Goal: Task Accomplishment & Management: Use online tool/utility

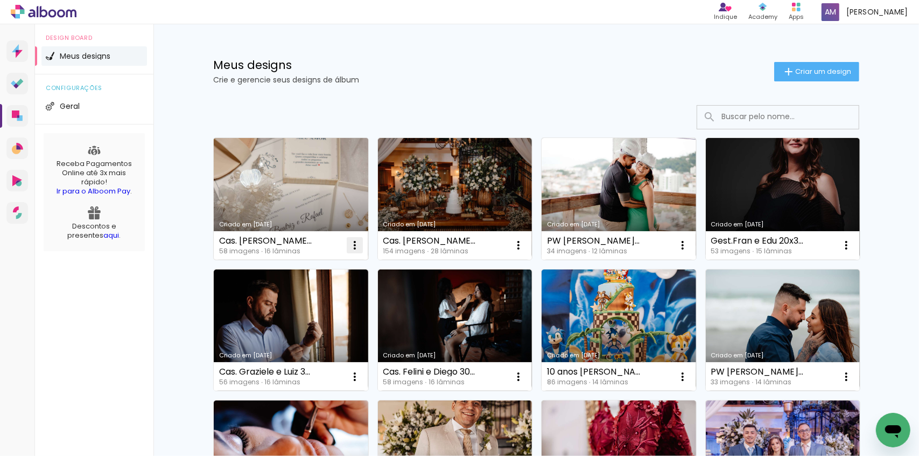
click at [349, 245] on iron-icon at bounding box center [355, 245] width 13 height 13
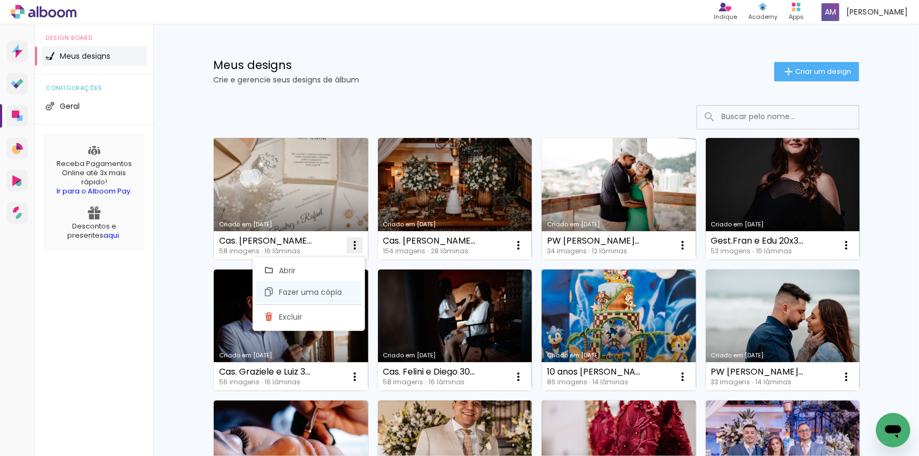
click at [297, 291] on span "Fazer uma cópia" at bounding box center [311, 292] width 63 height 8
type input "Cópia de Cas. [PERSON_NAME] e [PERSON_NAME] 30x30c"
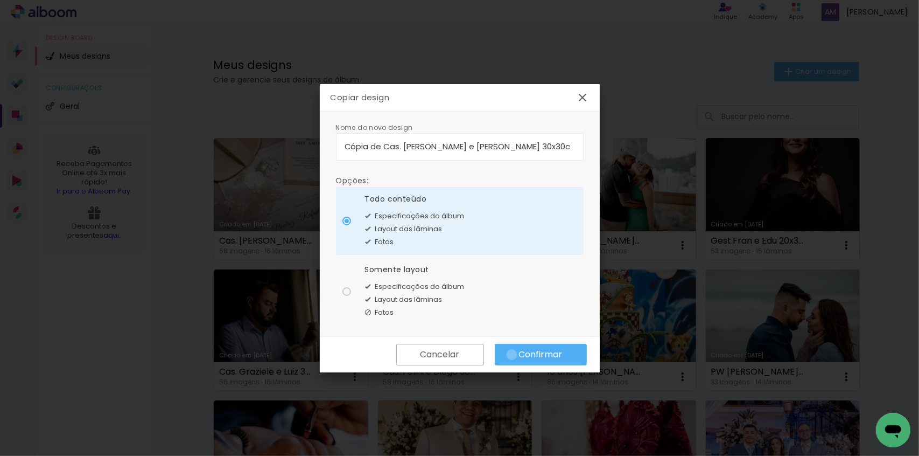
click at [512, 354] on paper-button "Confirmar" at bounding box center [541, 355] width 92 height 22
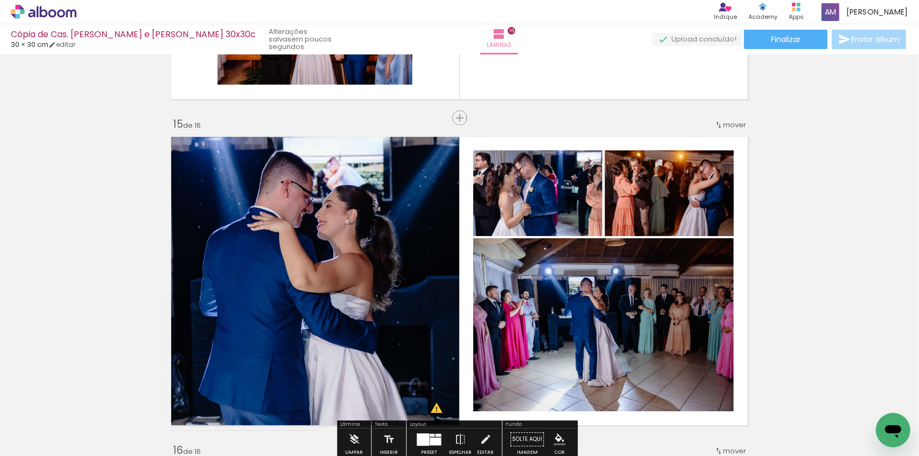
scroll to position [4366, 0]
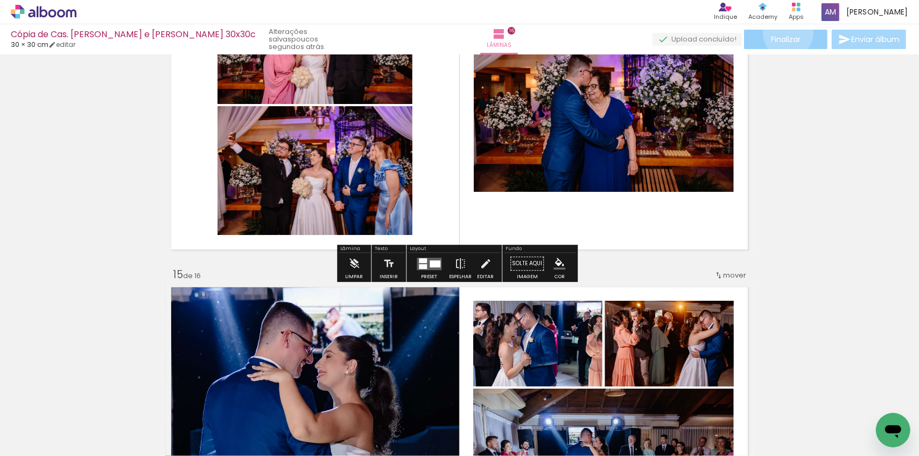
click at [785, 32] on paper-button "Finalizar" at bounding box center [785, 39] width 83 height 19
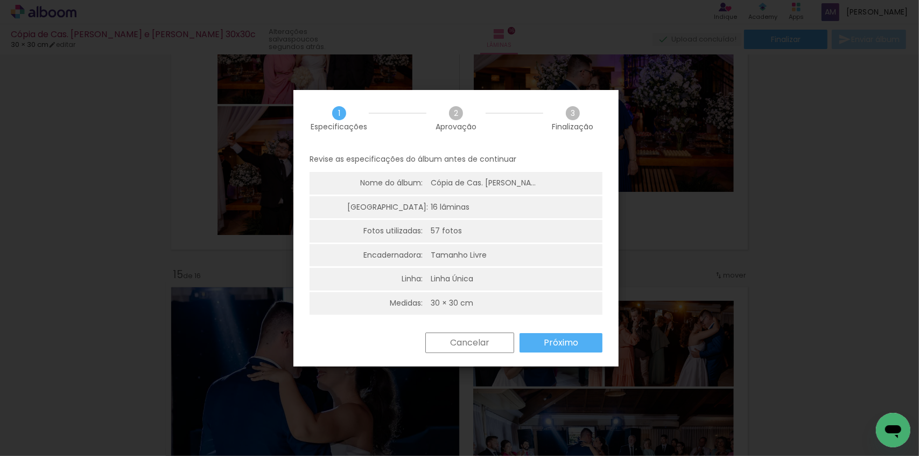
click at [0, 0] on slot "Próximo" at bounding box center [0, 0] width 0 height 0
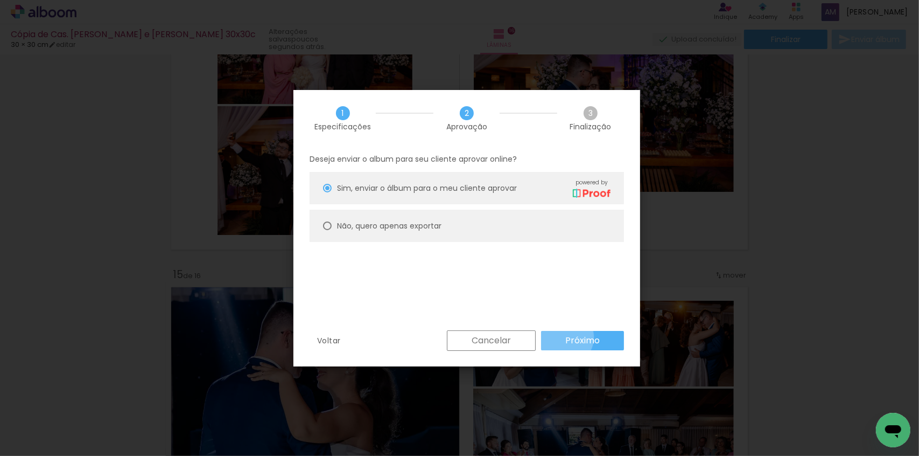
click at [0, 0] on slot "Próximo" at bounding box center [0, 0] width 0 height 0
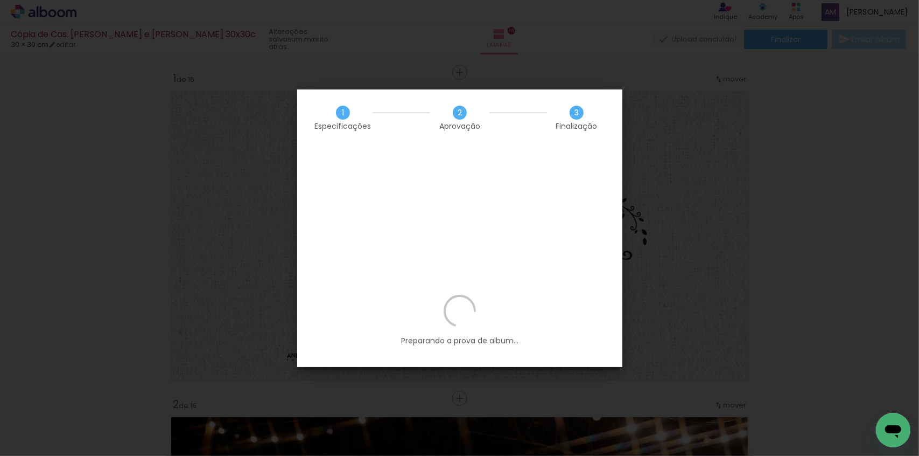
scroll to position [4366, 0]
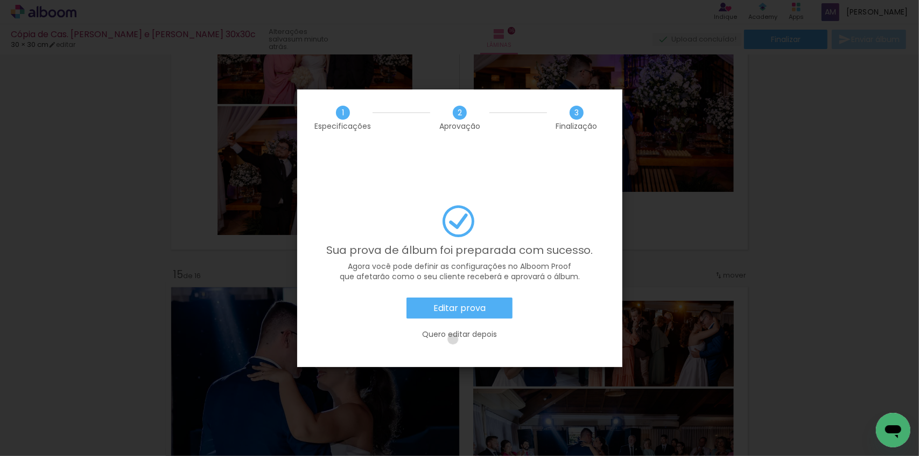
click at [0, 0] on slot "Quero editar depois" at bounding box center [0, 0] width 0 height 0
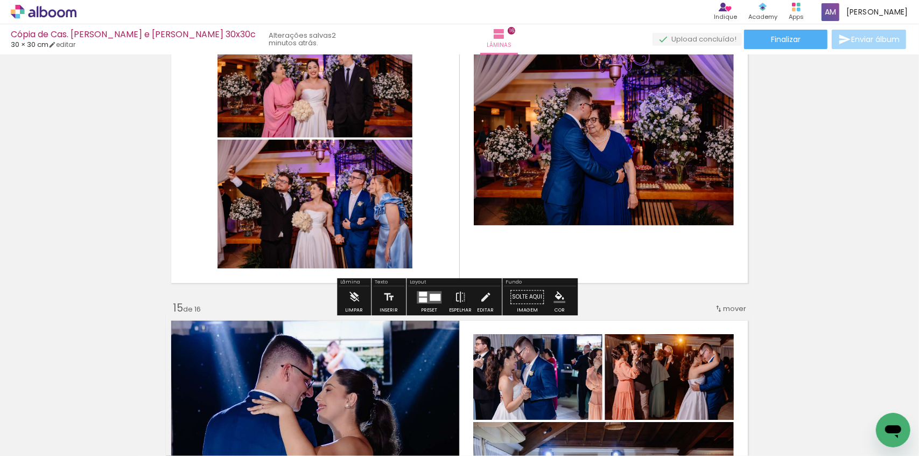
scroll to position [4219, 0]
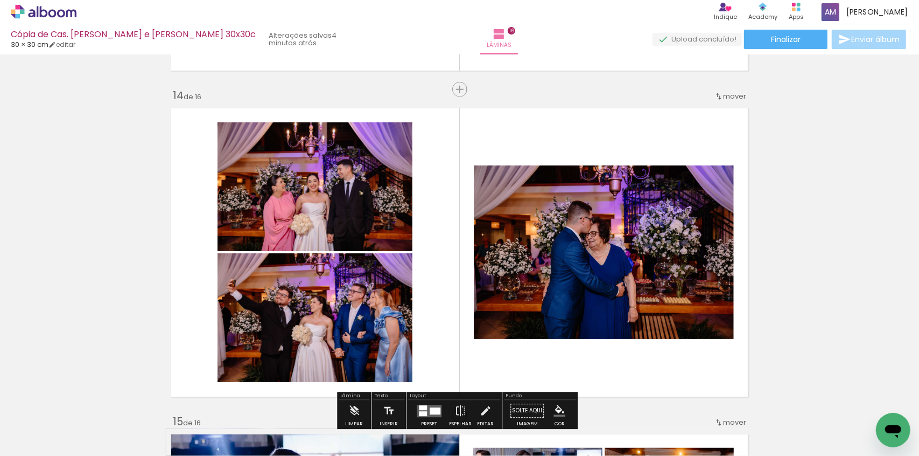
click at [57, 18] on icon at bounding box center [44, 12] width 66 height 14
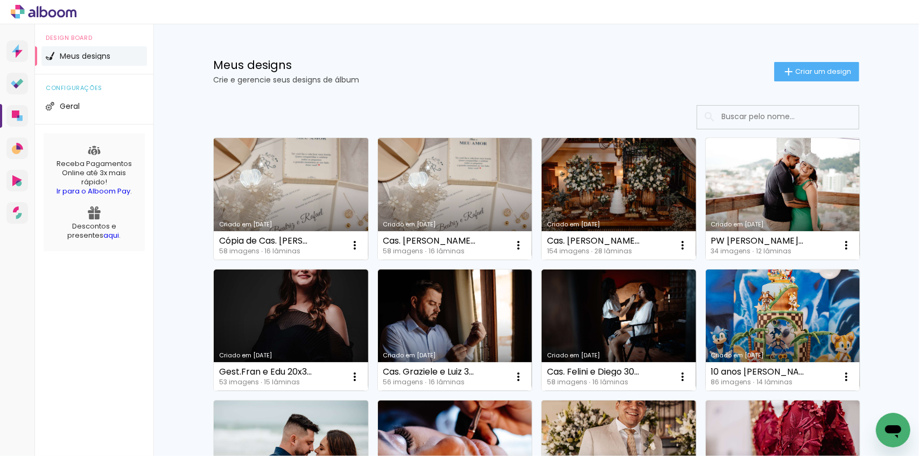
click at [270, 187] on link "Criado em [DATE]" at bounding box center [291, 199] width 155 height 122
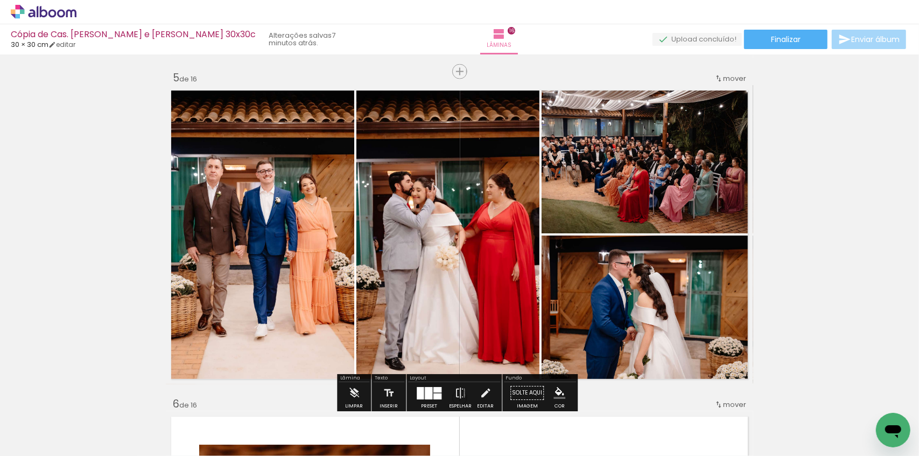
scroll to position [1322, 0]
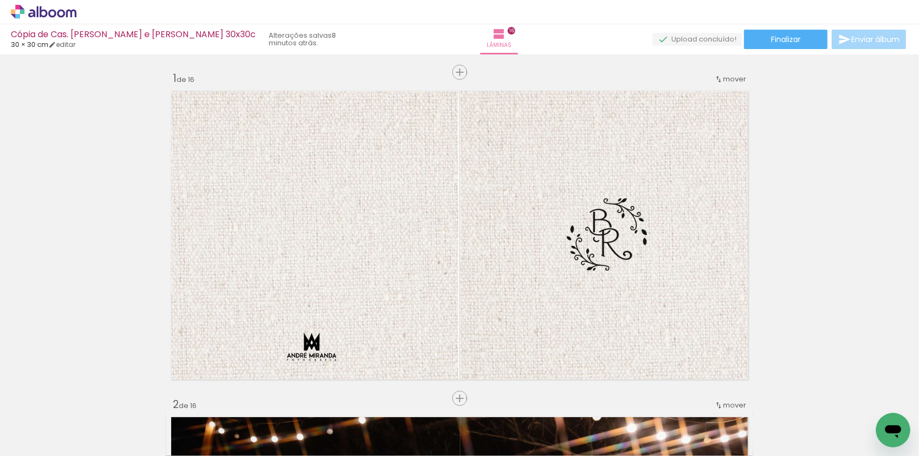
scroll to position [1322, 0]
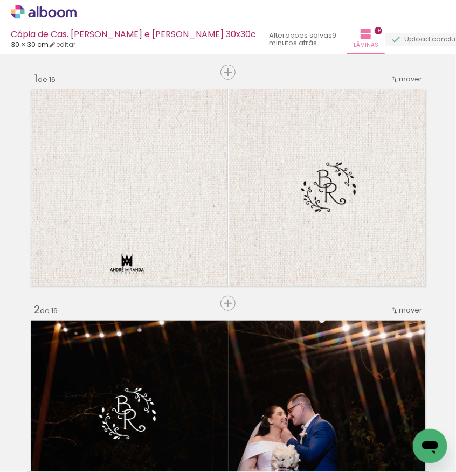
scroll to position [1322, 0]
